Goal: Find contact information

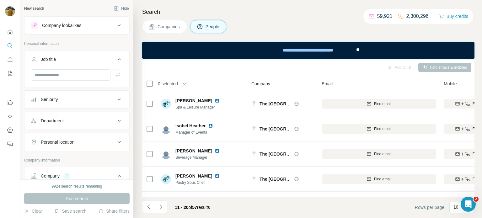
scroll to position [112, 68]
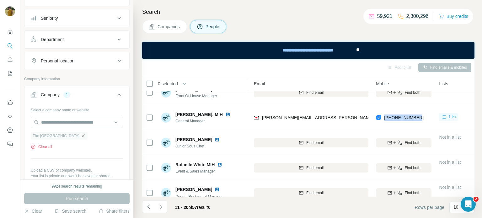
click at [86, 137] on icon "button" at bounding box center [83, 135] width 5 height 5
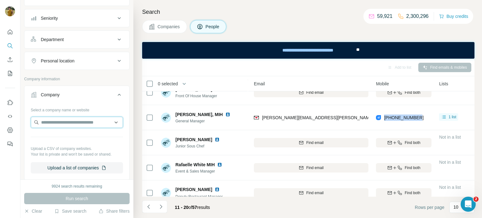
click at [60, 124] on input "text" at bounding box center [77, 122] width 92 height 11
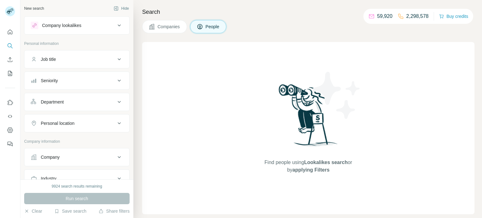
click at [63, 157] on div "Company" at bounding box center [73, 157] width 85 height 6
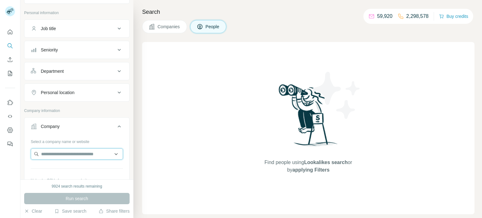
click at [56, 148] on input "text" at bounding box center [77, 153] width 92 height 11
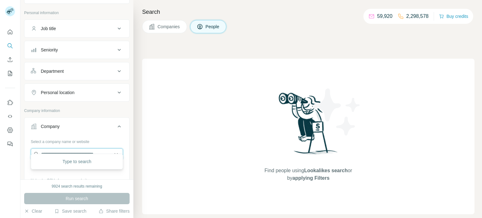
scroll to position [41, 0]
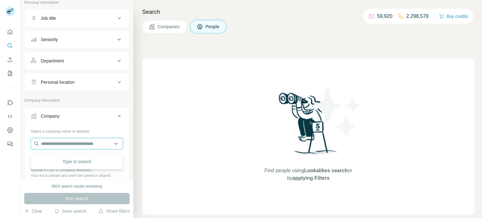
click at [68, 141] on input "text" at bounding box center [77, 143] width 92 height 11
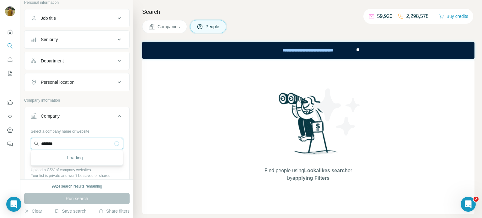
scroll to position [0, 0]
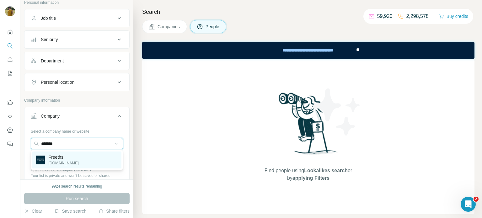
type input "*******"
click at [74, 157] on div "Freeths [DOMAIN_NAME]" at bounding box center [76, 160] width 89 height 17
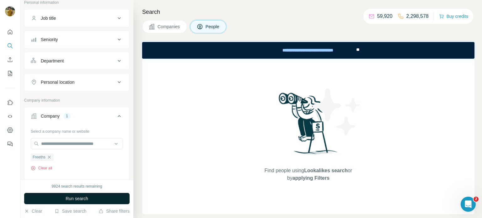
click at [75, 197] on span "Run search" at bounding box center [77, 199] width 23 height 6
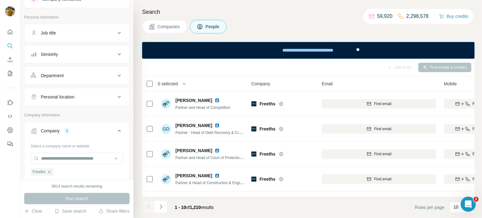
scroll to position [30, 0]
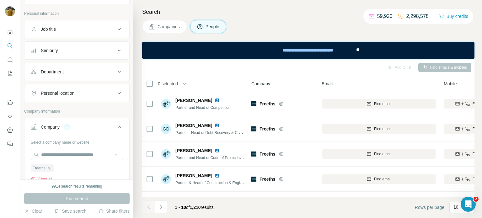
click at [56, 32] on div "Job title" at bounding box center [48, 29] width 15 height 6
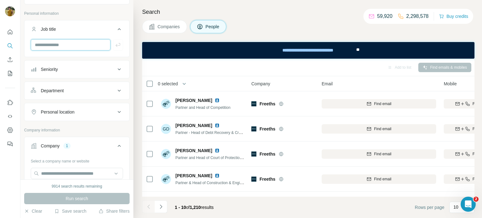
click at [61, 47] on input "text" at bounding box center [71, 44] width 80 height 11
click at [85, 45] on input "*******" at bounding box center [71, 44] width 80 height 11
type input "**********"
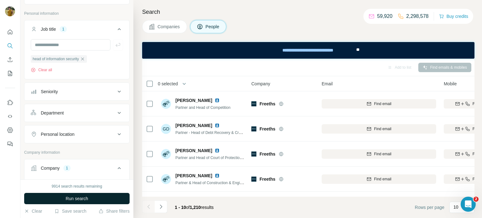
click at [80, 198] on span "Run search" at bounding box center [77, 199] width 23 height 6
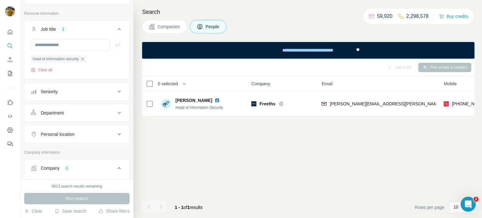
click at [414, 148] on div "Add to list Find emails & mobiles 0 selected People Company Email Mobile Lists …" at bounding box center [308, 138] width 332 height 159
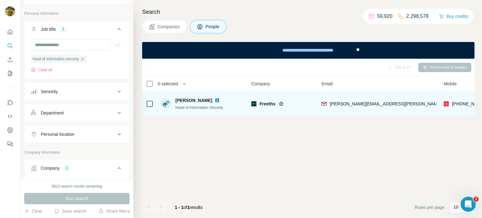
click at [422, 102] on div "[PERSON_NAME][EMAIL_ADDRESS][PERSON_NAME][DOMAIN_NAME]" at bounding box center [379, 103] width 115 height 17
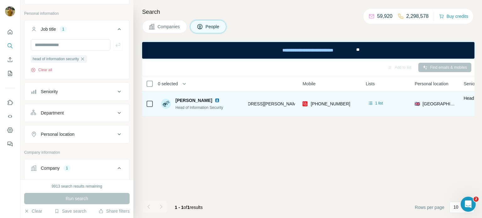
scroll to position [0, 141]
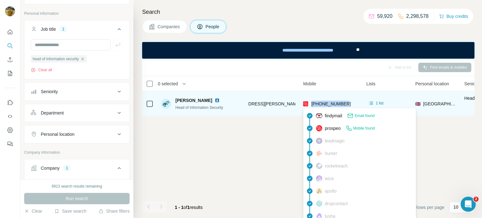
drag, startPoint x: 349, startPoint y: 102, endPoint x: 312, endPoint y: 103, distance: 37.7
click at [312, 103] on div "[PHONE_NUMBER]" at bounding box center [331, 103] width 56 height 17
copy span "[PHONE_NUMBER]"
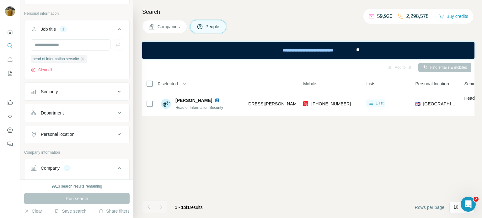
click at [230, 205] on footer "1 - 1 of 1 results Rows per page 10" at bounding box center [308, 207] width 332 height 21
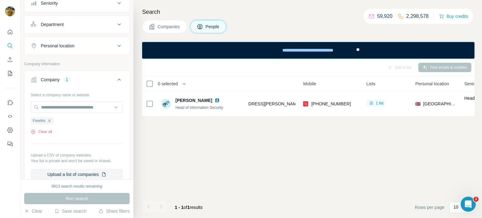
scroll to position [123, 0]
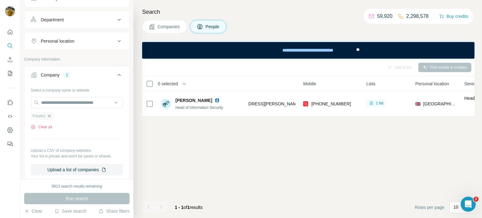
click at [50, 116] on icon "button" at bounding box center [49, 116] width 5 height 5
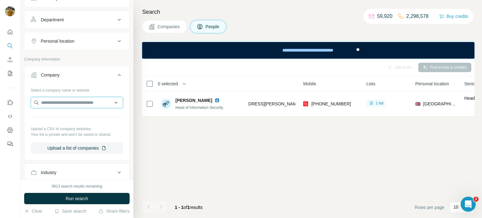
click at [47, 106] on input "text" at bounding box center [77, 102] width 92 height 11
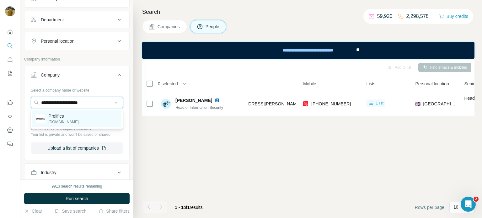
type input "**********"
click at [56, 119] on p "[DOMAIN_NAME]" at bounding box center [64, 122] width 30 height 6
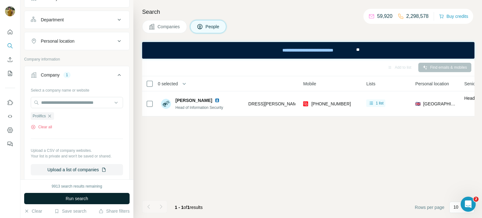
click at [71, 198] on span "Run search" at bounding box center [77, 199] width 23 height 6
